Goal: Task Accomplishment & Management: Manage account settings

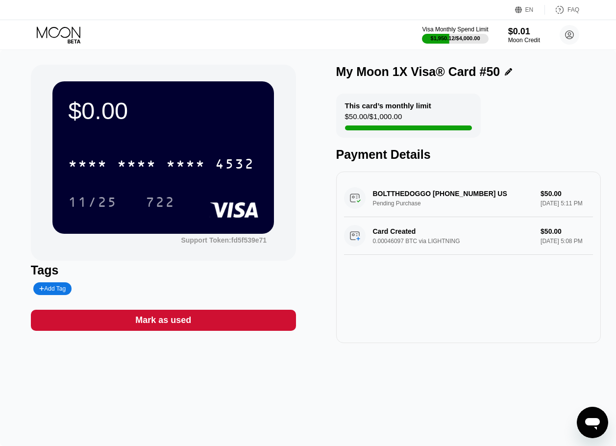
click at [73, 26] on icon at bounding box center [60, 34] width 46 height 17
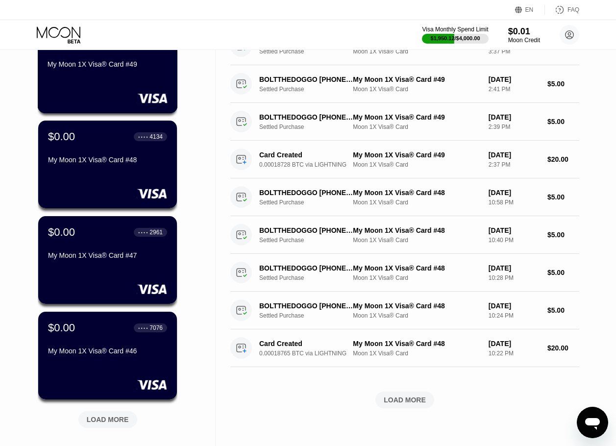
scroll to position [352, 0]
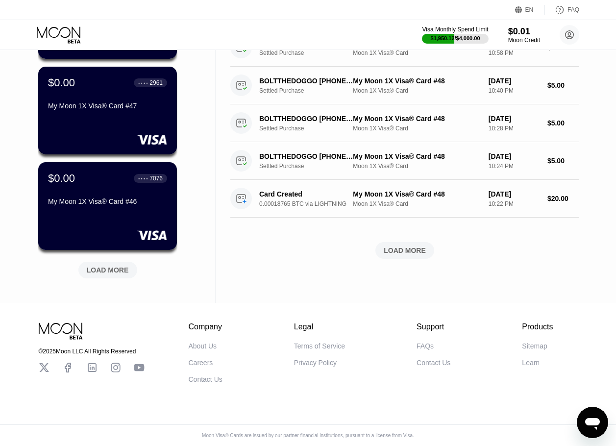
click at [106, 275] on div "$0.00 ● ● ● ● 4532 My Moon 1X Visa® Card #50 $0.00 ● ● ● ● 6327 My Moon 1X Visa…" at bounding box center [108, 29] width 140 height 528
click at [111, 269] on div "LOAD MORE" at bounding box center [107, 270] width 59 height 17
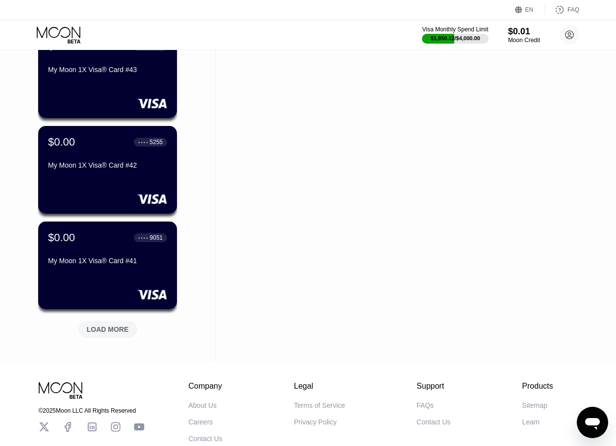
scroll to position [793, 0]
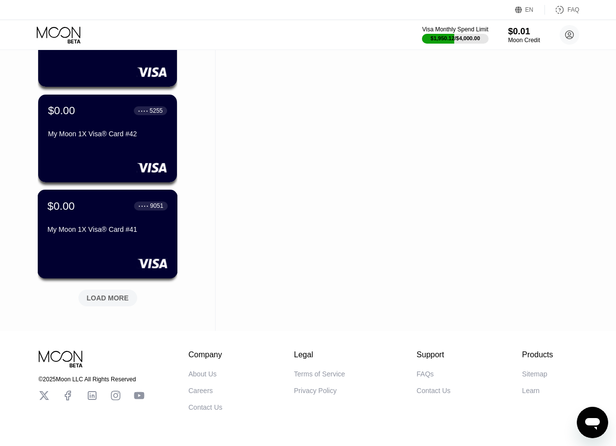
click at [95, 298] on div "LOAD MORE" at bounding box center [108, 297] width 42 height 9
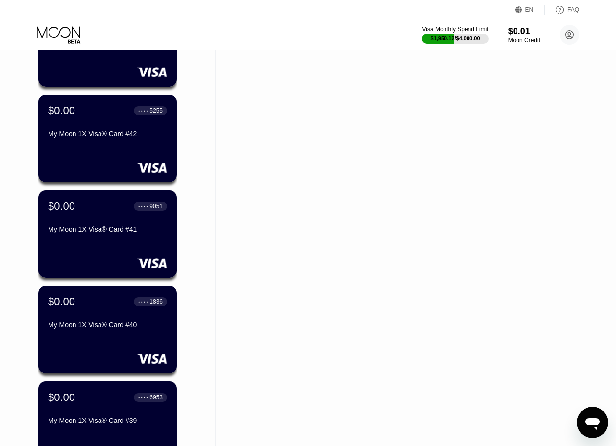
scroll to position [1307, 0]
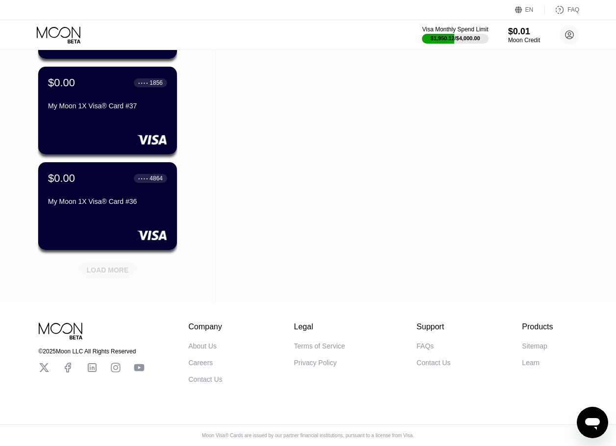
click at [100, 265] on div "LOAD MORE" at bounding box center [108, 269] width 42 height 9
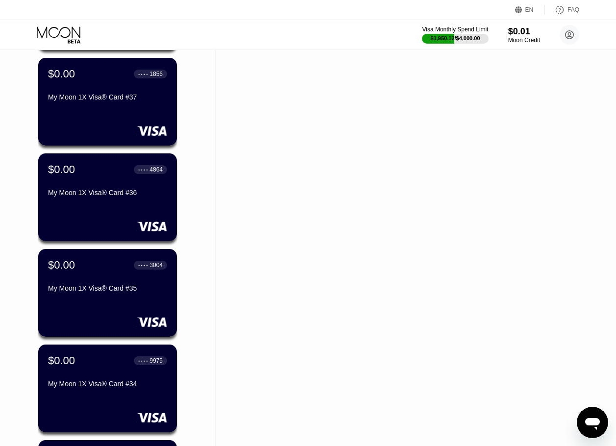
scroll to position [1748, 0]
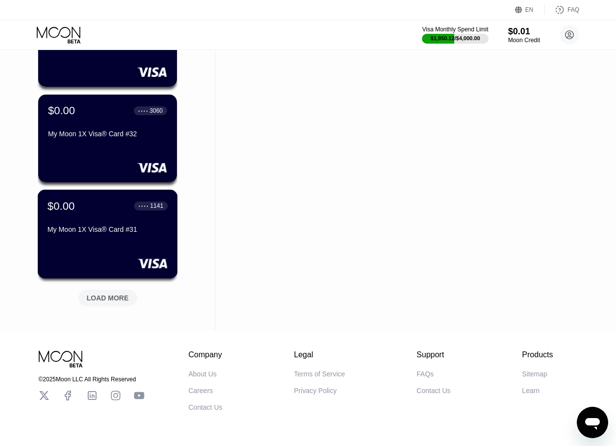
click at [110, 294] on div "LOAD MORE" at bounding box center [108, 297] width 42 height 9
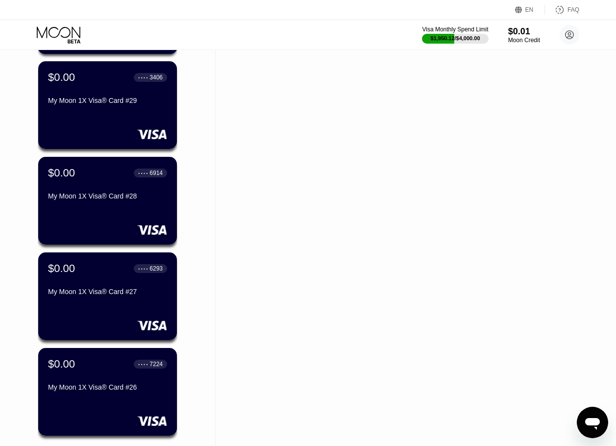
scroll to position [2140, 0]
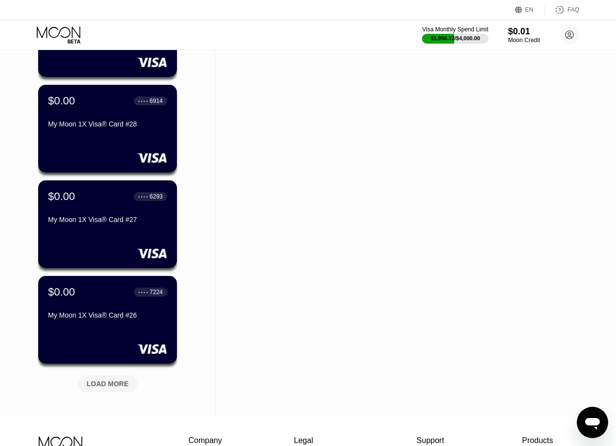
click at [123, 377] on div "LOAD MORE" at bounding box center [107, 383] width 59 height 17
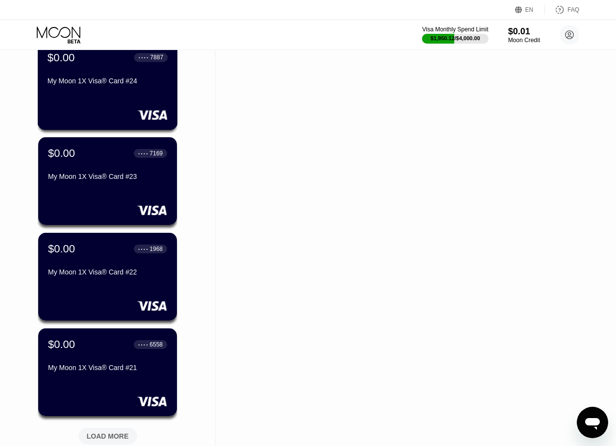
scroll to position [2740, 0]
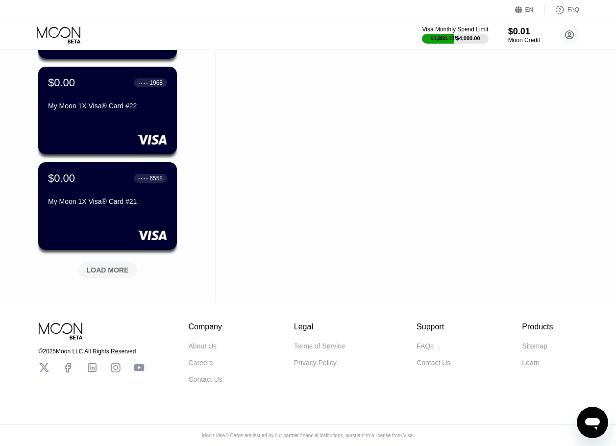
click at [118, 268] on div "LOAD MORE" at bounding box center [107, 270] width 59 height 17
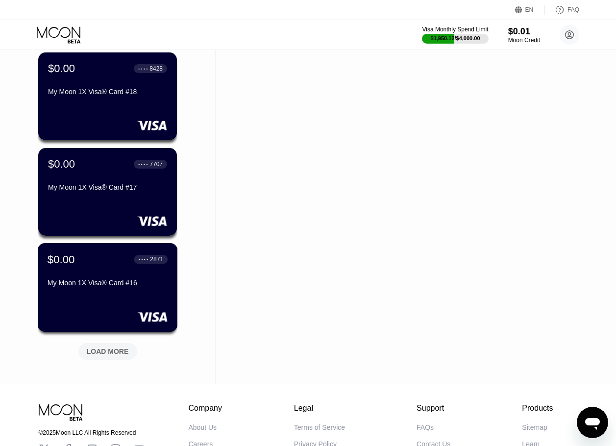
scroll to position [3131, 0]
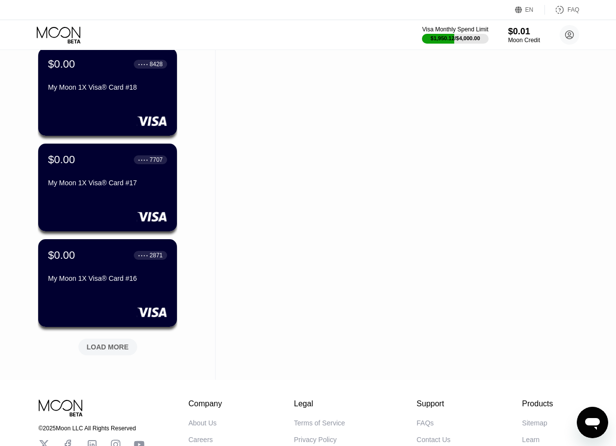
click at [110, 350] on div "LOAD MORE" at bounding box center [108, 346] width 42 height 9
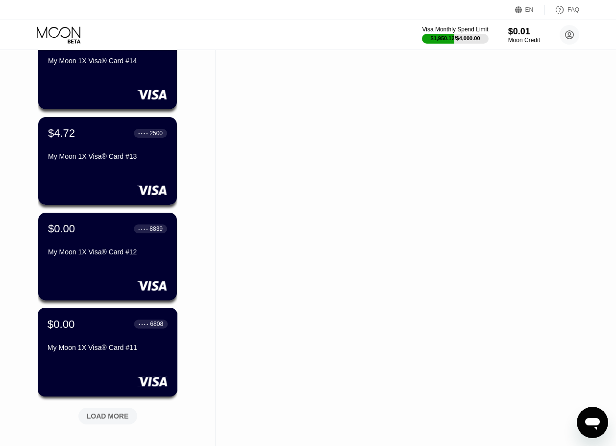
scroll to position [3523, 0]
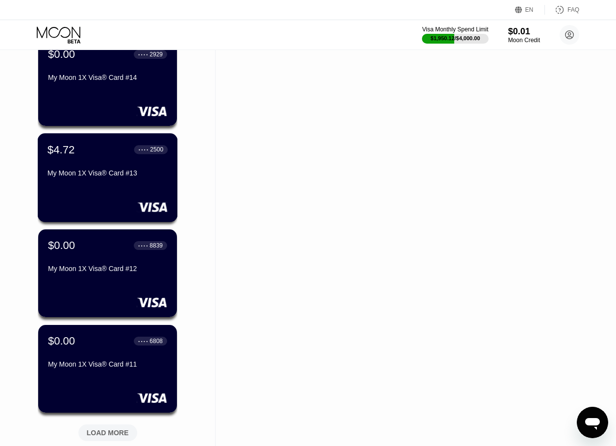
click at [112, 173] on div "My Moon 1X Visa® Card #13" at bounding box center [108, 173] width 120 height 8
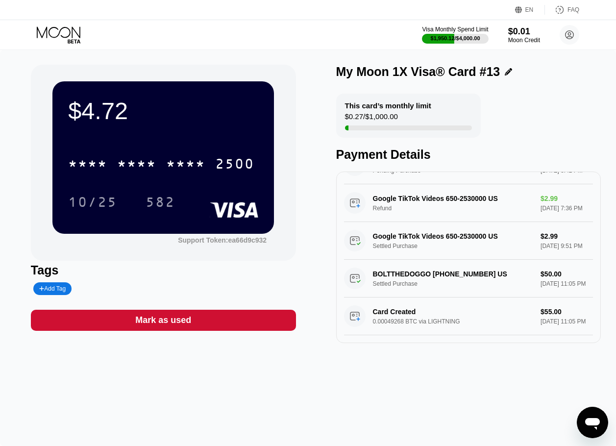
scroll to position [157, 0]
click at [178, 152] on div "* * * * * * * * * * * * 2500" at bounding box center [163, 160] width 190 height 33
click at [196, 164] on div "* * * *" at bounding box center [185, 165] width 39 height 16
